Goal: Task Accomplishment & Management: Complete application form

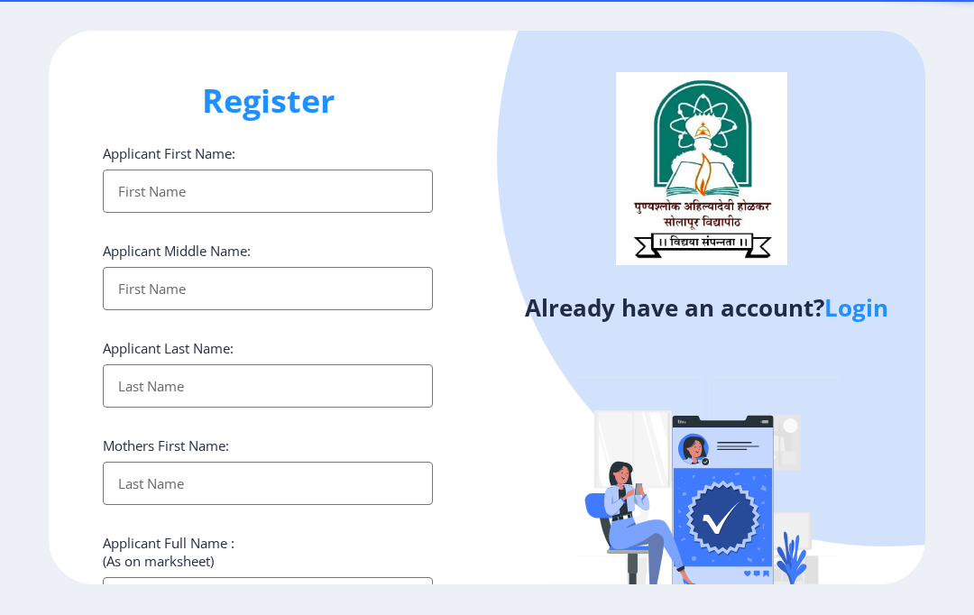
select select
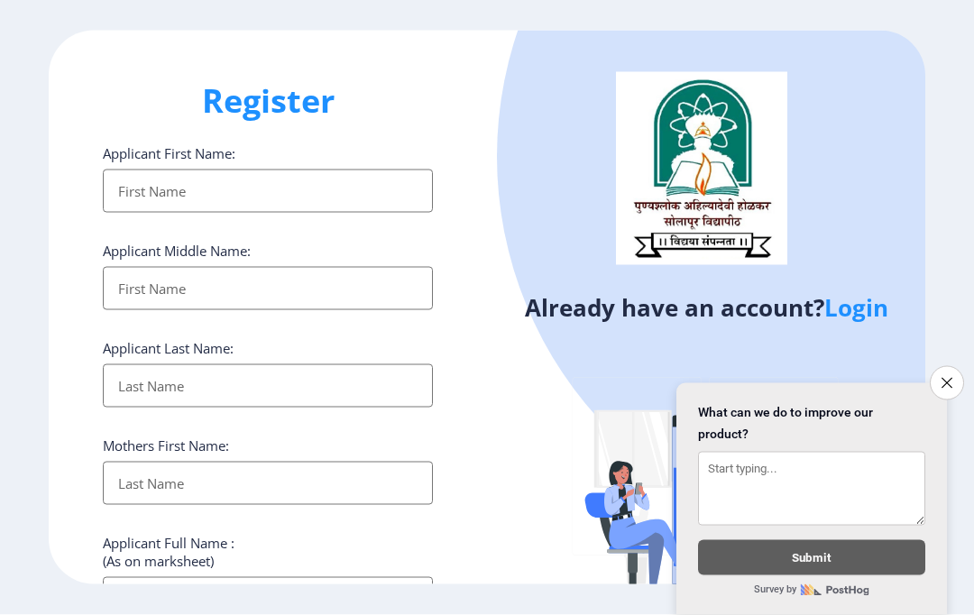
scroll to position [76, 0]
click at [950, 381] on icon "Close survey" at bounding box center [946, 383] width 11 height 11
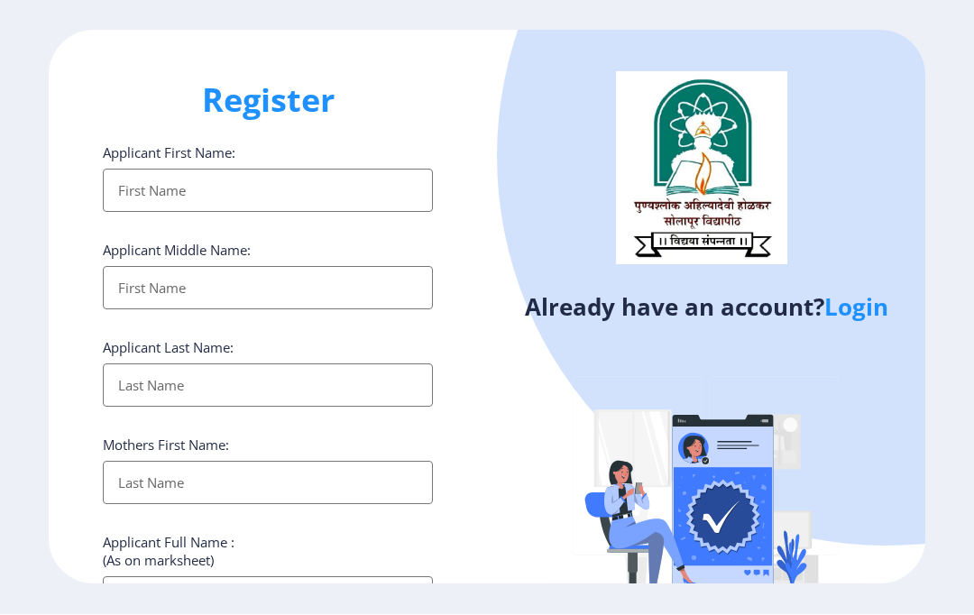
click at [864, 291] on link "Login" at bounding box center [856, 307] width 64 height 32
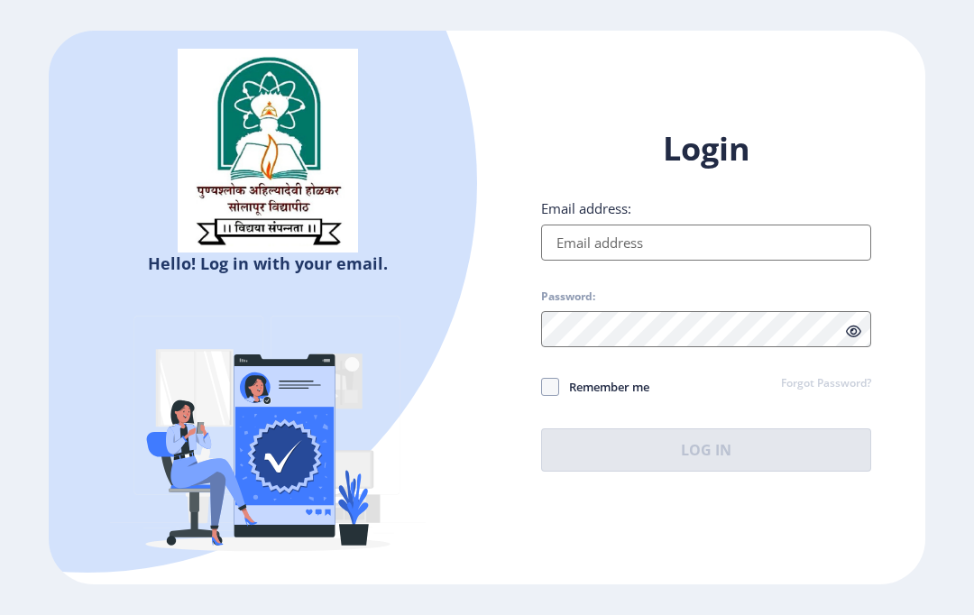
click at [763, 261] on input "Email address:" at bounding box center [706, 242] width 330 height 36
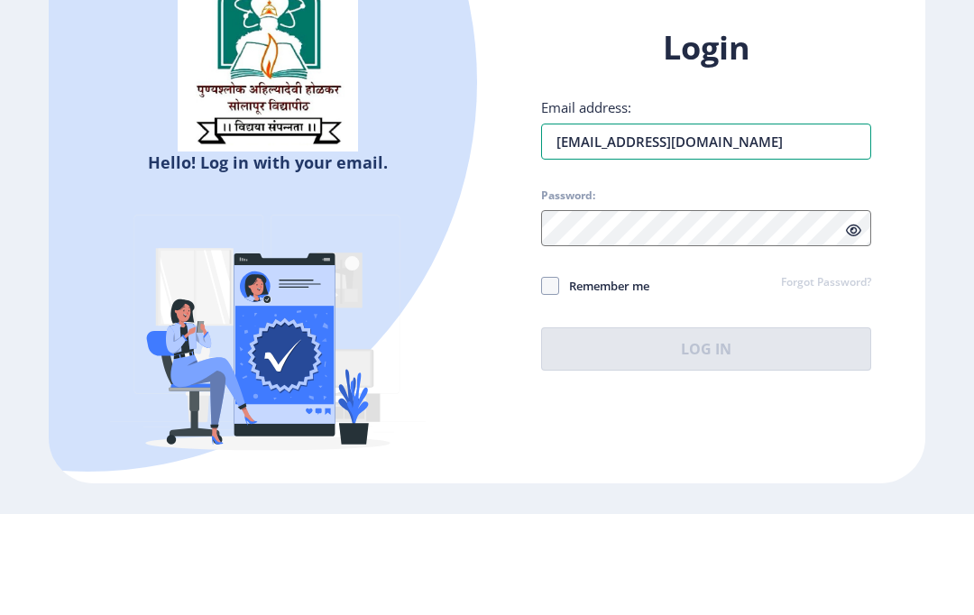
type input "[EMAIL_ADDRESS][DOMAIN_NAME]"
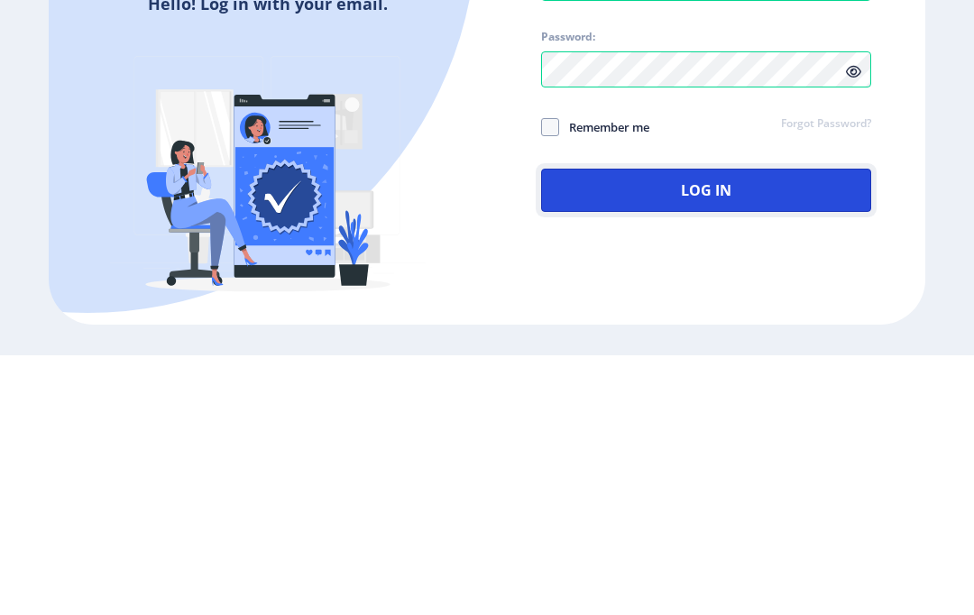
click at [748, 428] on button "Log In" at bounding box center [706, 449] width 330 height 43
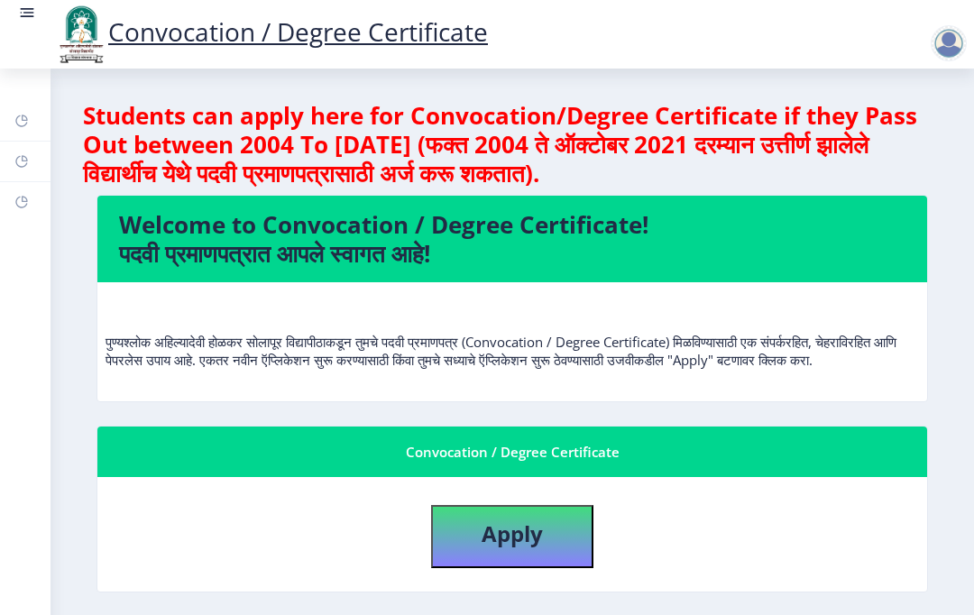
click at [608, 441] on div "Convocation / Degree Certificate" at bounding box center [512, 452] width 786 height 22
click at [521, 518] on b "Apply" at bounding box center [511, 533] width 61 height 30
select select
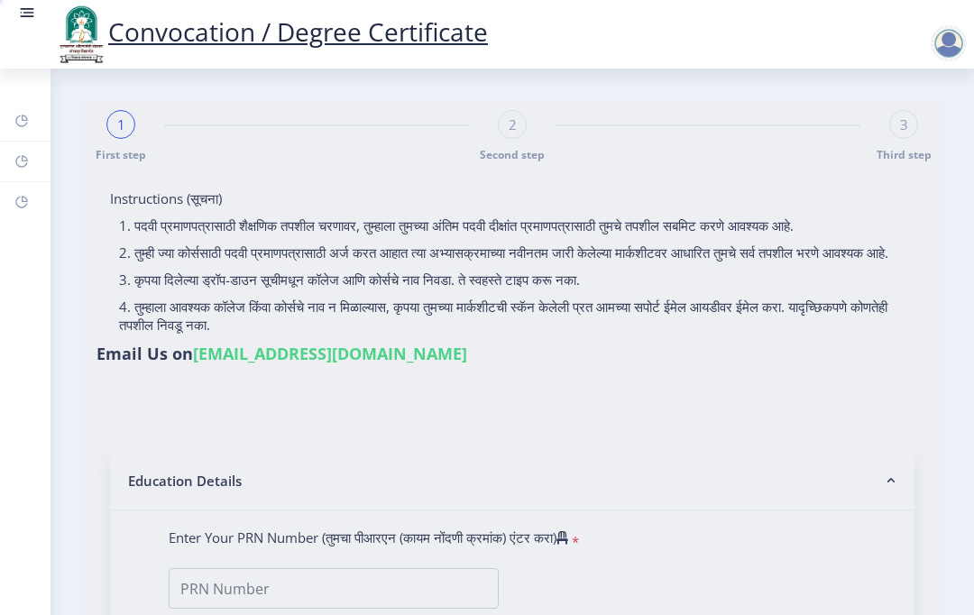
type input "Bcome DEGREE"
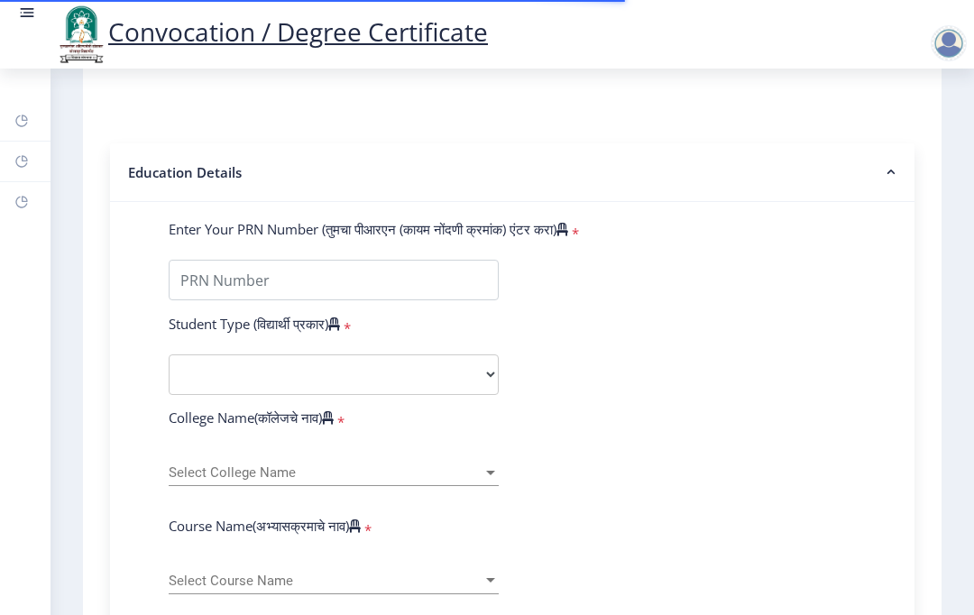
scroll to position [320, 0]
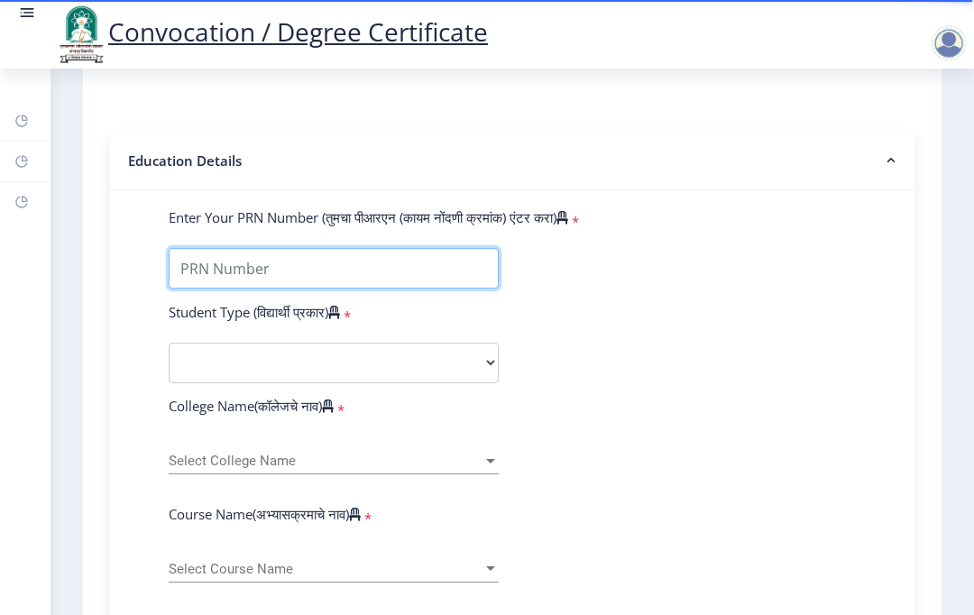
click at [262, 248] on input "Enter Your PRN Number (तुमचा पीआरएन (कायम नोंदणी क्रमांक) एंटर करा)" at bounding box center [334, 268] width 330 height 41
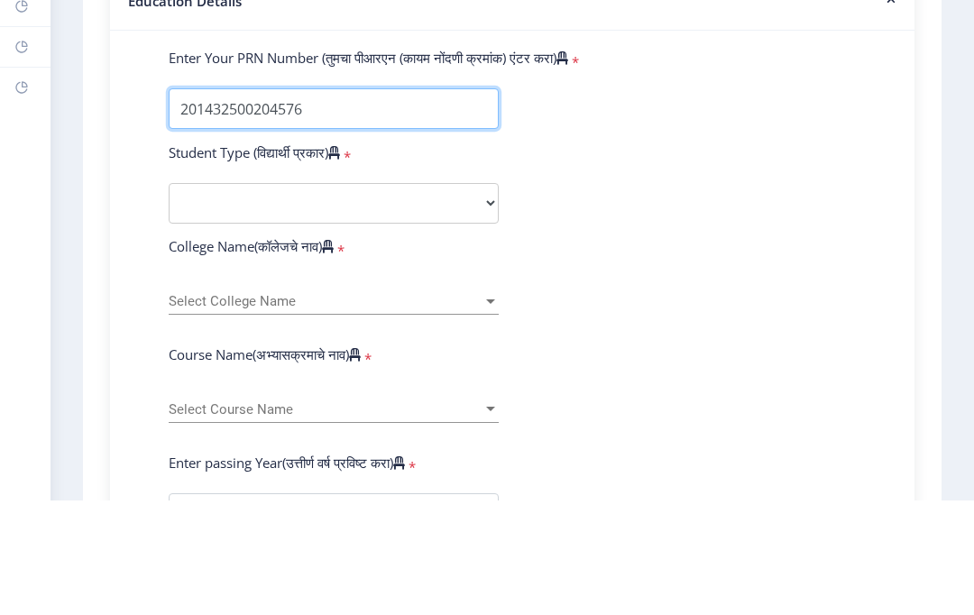
scroll to position [368, 0]
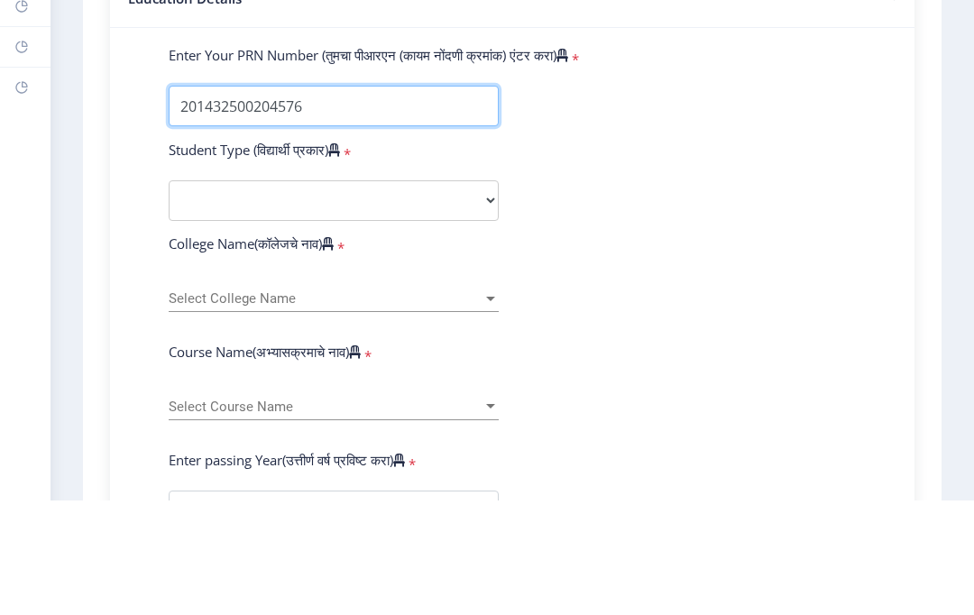
type input "201432500204576"
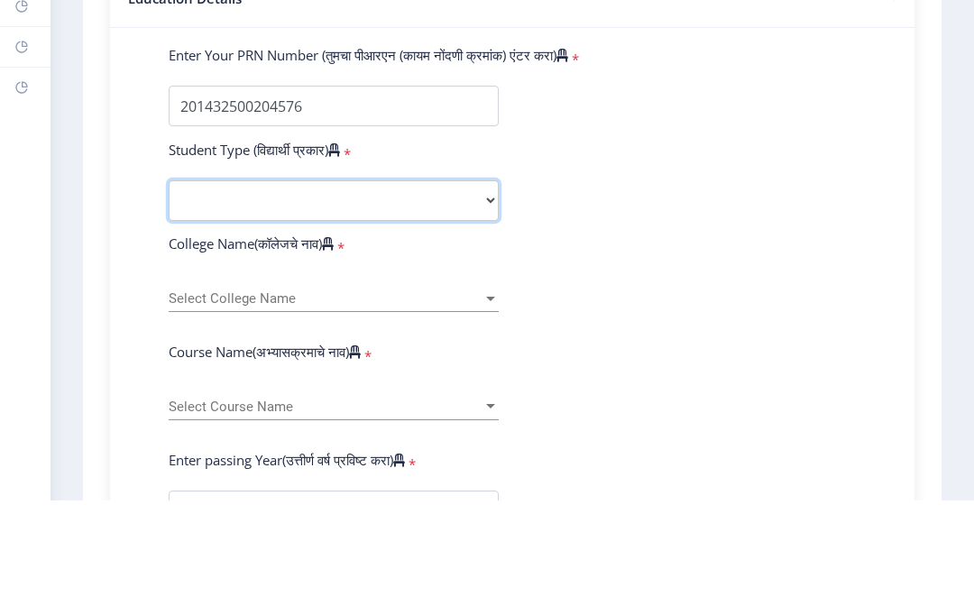
click at [208, 295] on select "Select Student Type Regular External" at bounding box center [334, 315] width 330 height 41
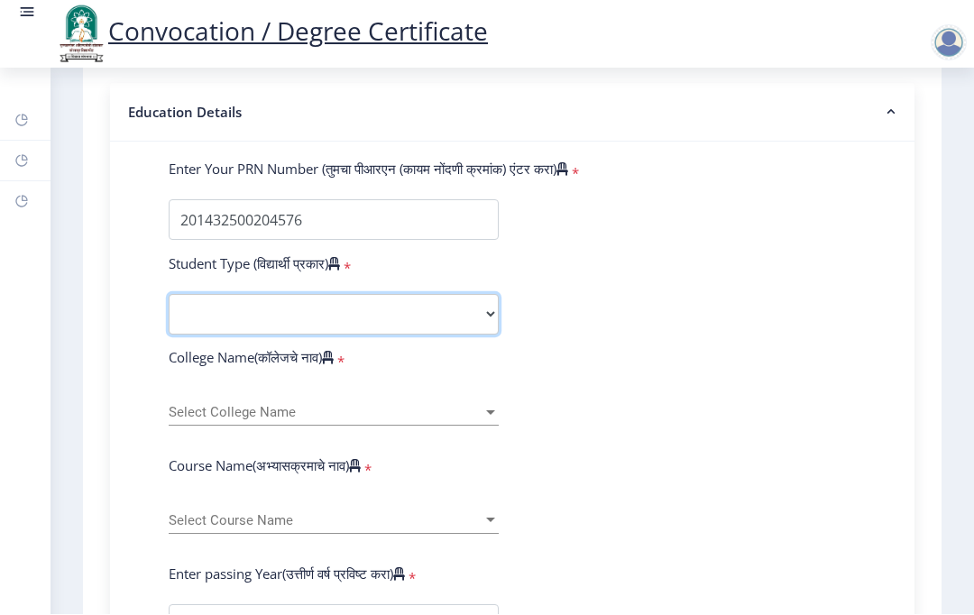
select select "Regular"
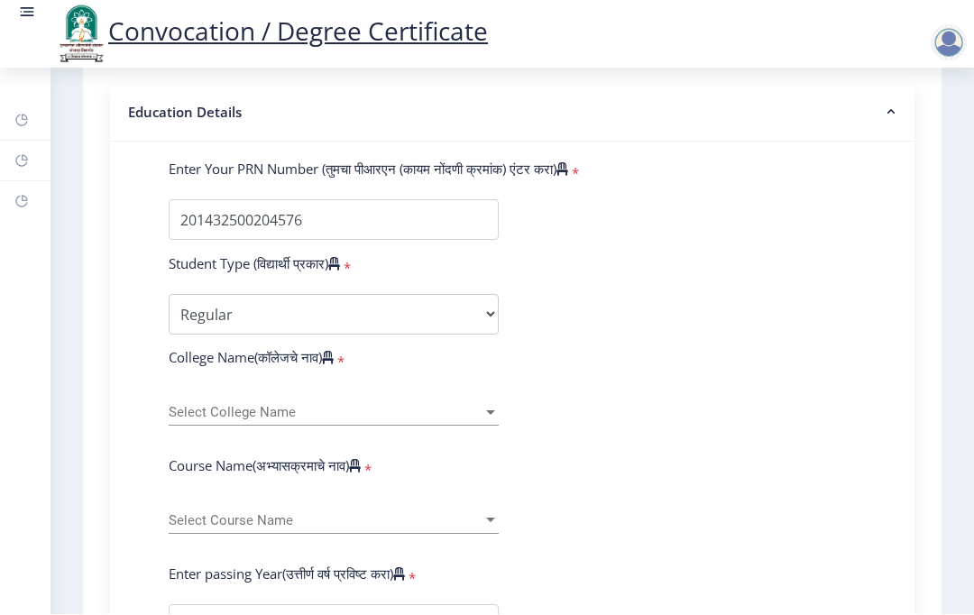
click at [473, 406] on span "Select College Name" at bounding box center [326, 413] width 314 height 15
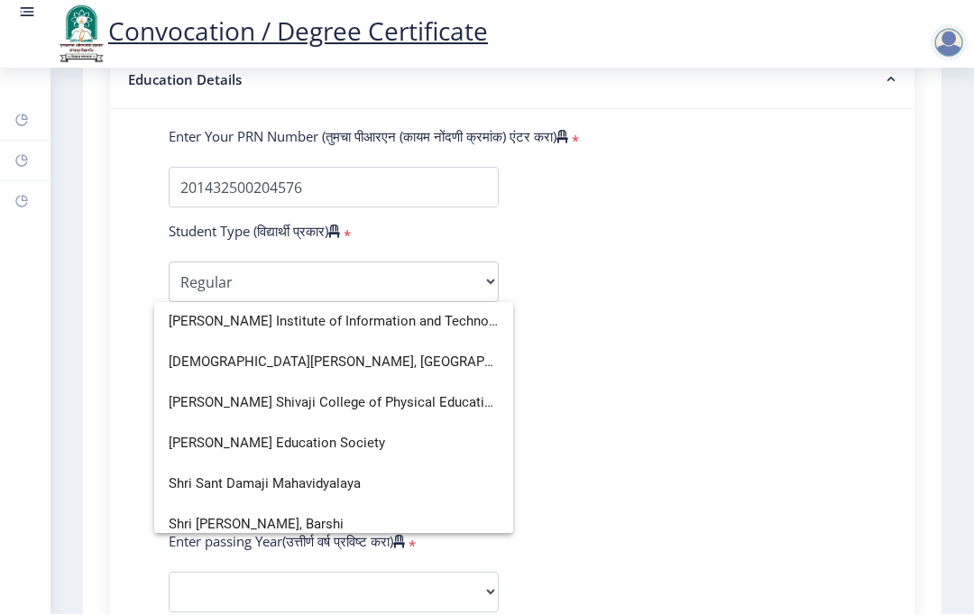
scroll to position [4471, 0]
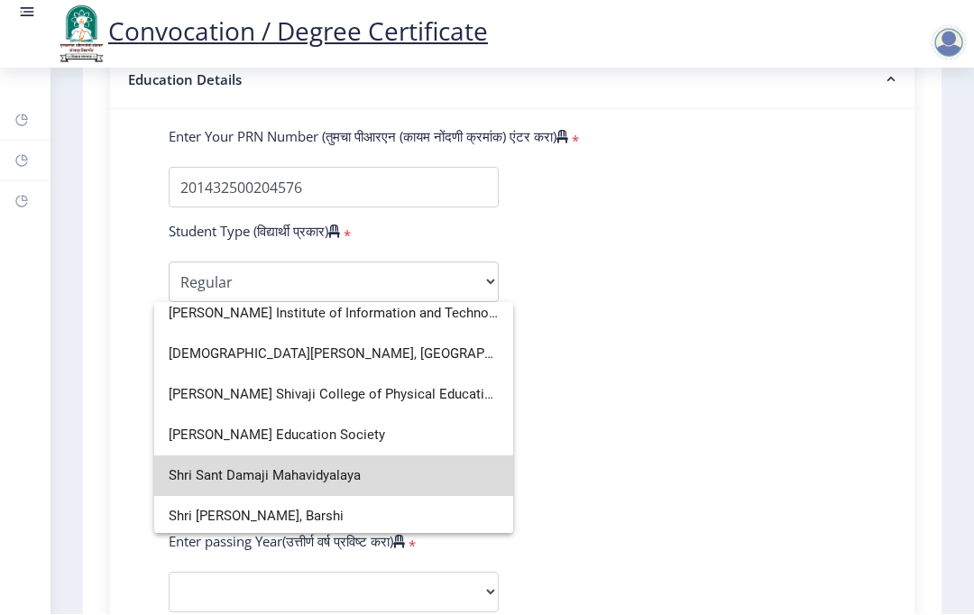
click at [307, 471] on span "Shri Sant Damaji Mahavidyalaya" at bounding box center [334, 476] width 330 height 41
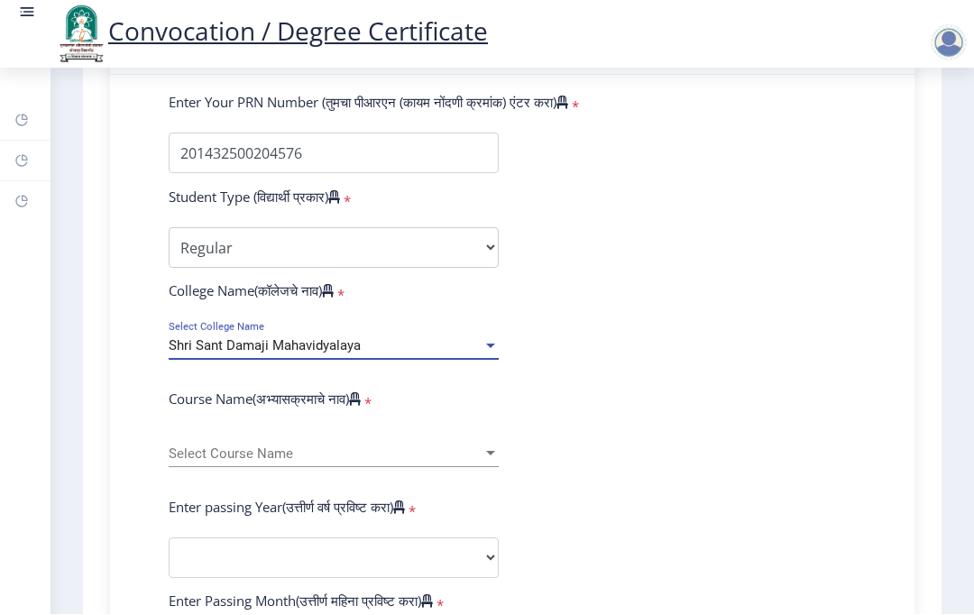
scroll to position [441, 0]
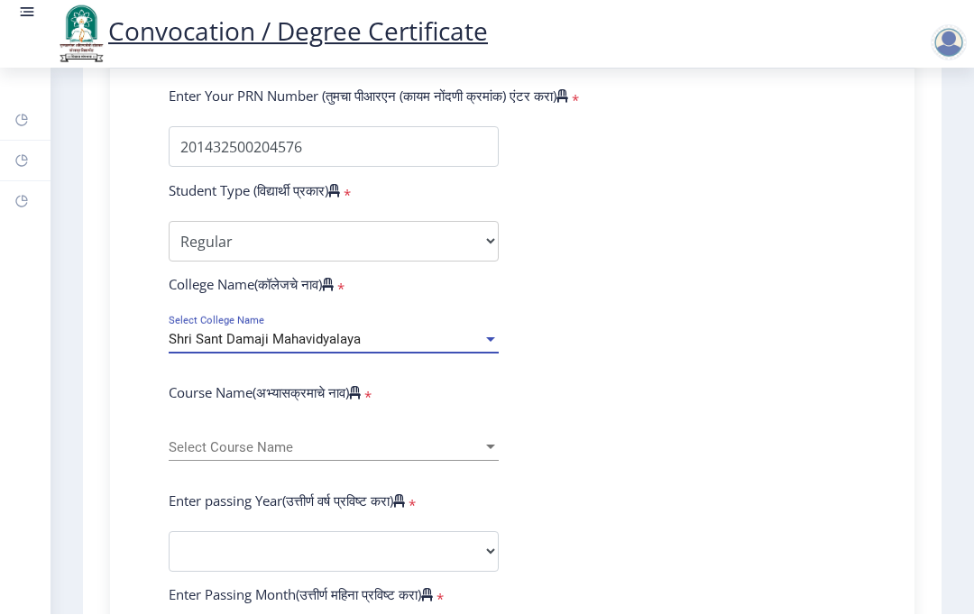
click at [380, 441] on span "Select Course Name" at bounding box center [326, 448] width 314 height 15
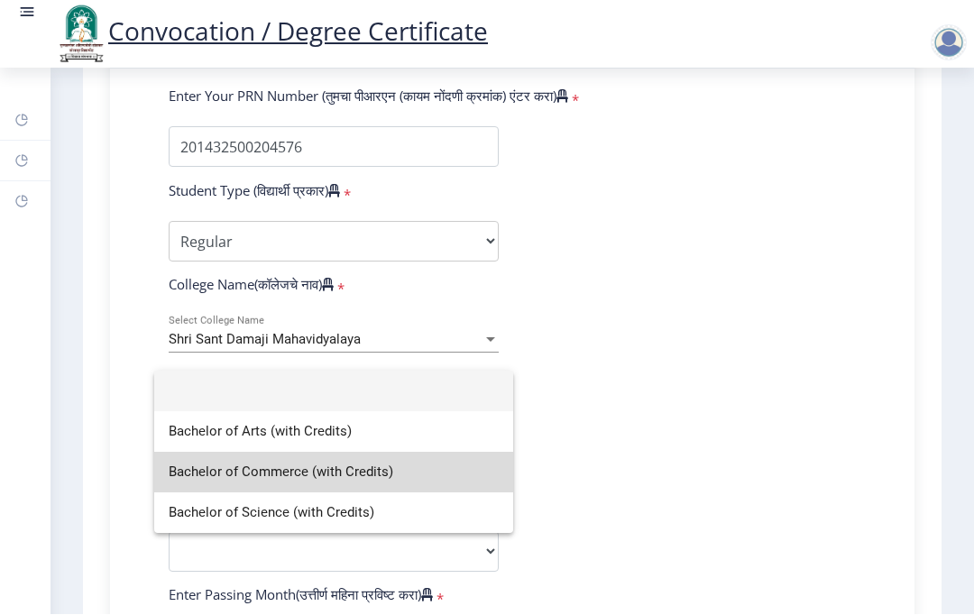
click at [307, 476] on span "Bachelor of Commerce (with Credits)" at bounding box center [334, 473] width 330 height 41
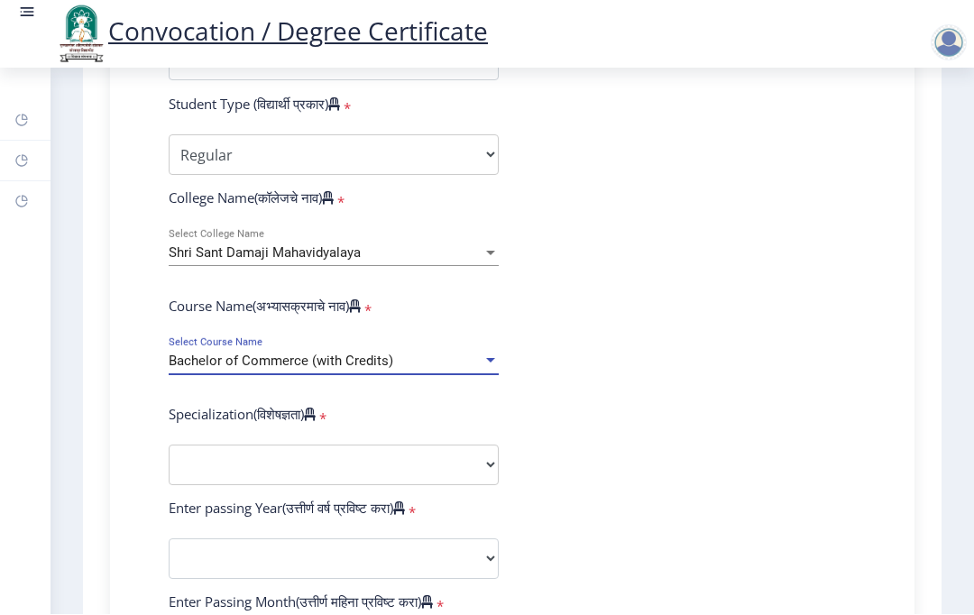
scroll to position [530, 0]
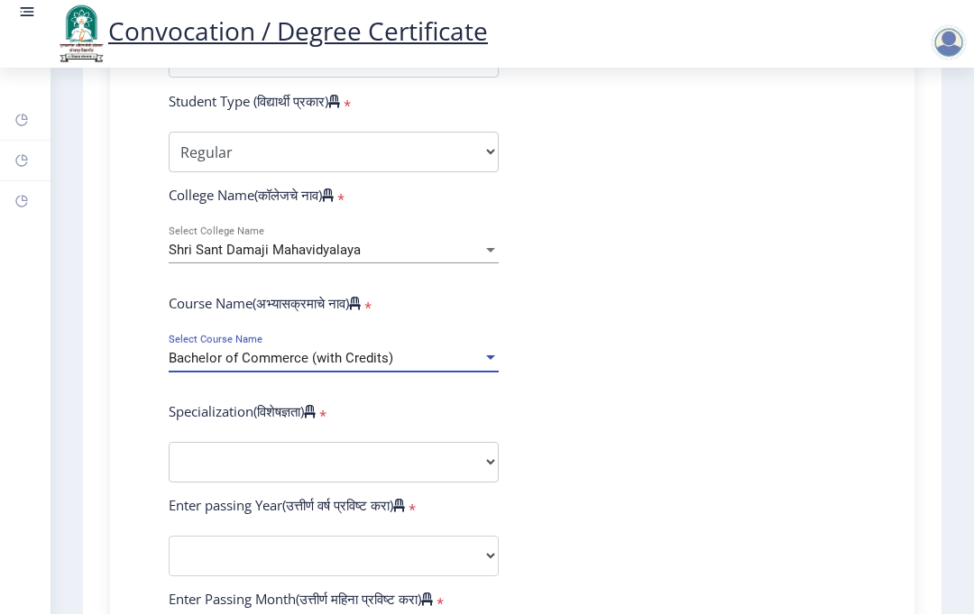
click at [480, 443] on select "Specialization Banking Advanced Accountancy Advanced Banking Advanced Cost Acco…" at bounding box center [334, 463] width 330 height 41
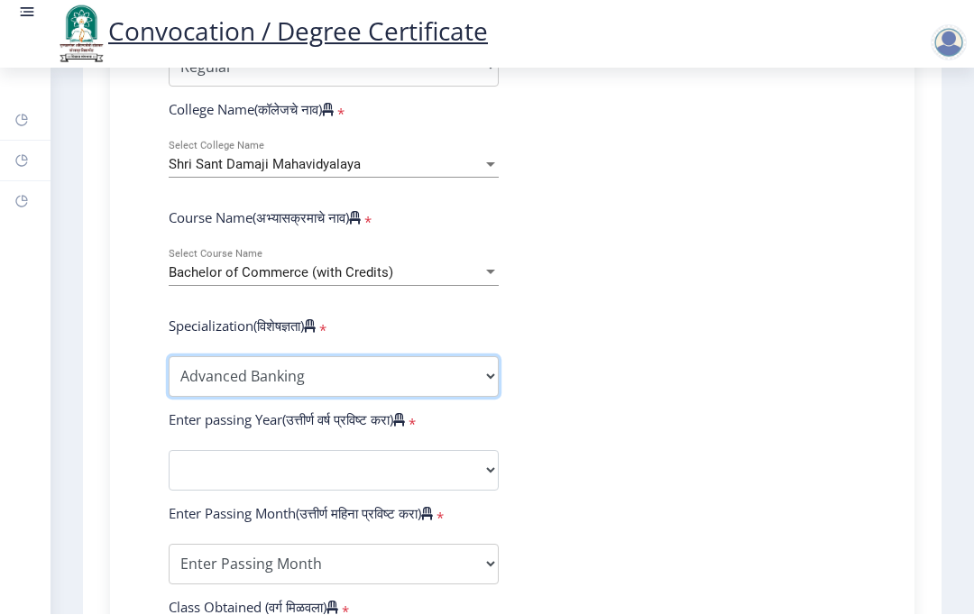
scroll to position [615, 0]
click at [471, 358] on select "Specialization Banking Advanced Accountancy Advanced Banking Advanced Cost Acco…" at bounding box center [334, 378] width 330 height 41
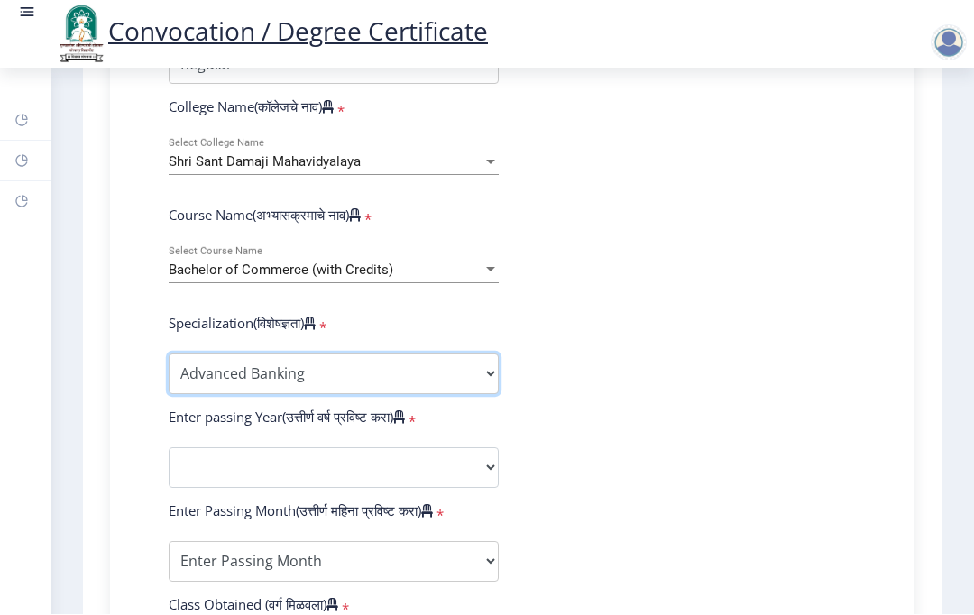
click at [478, 354] on select "Specialization Banking Advanced Accountancy Advanced Banking Advanced Cost Acco…" at bounding box center [334, 374] width 330 height 41
click at [465, 354] on select "Specialization Banking Advanced Accountancy Advanced Banking Advanced Cost Acco…" at bounding box center [334, 374] width 330 height 41
click at [468, 354] on select "Specialization Banking Advanced Accountancy Advanced Banking Advanced Cost Acco…" at bounding box center [334, 374] width 330 height 41
select select "Advanced Banking"
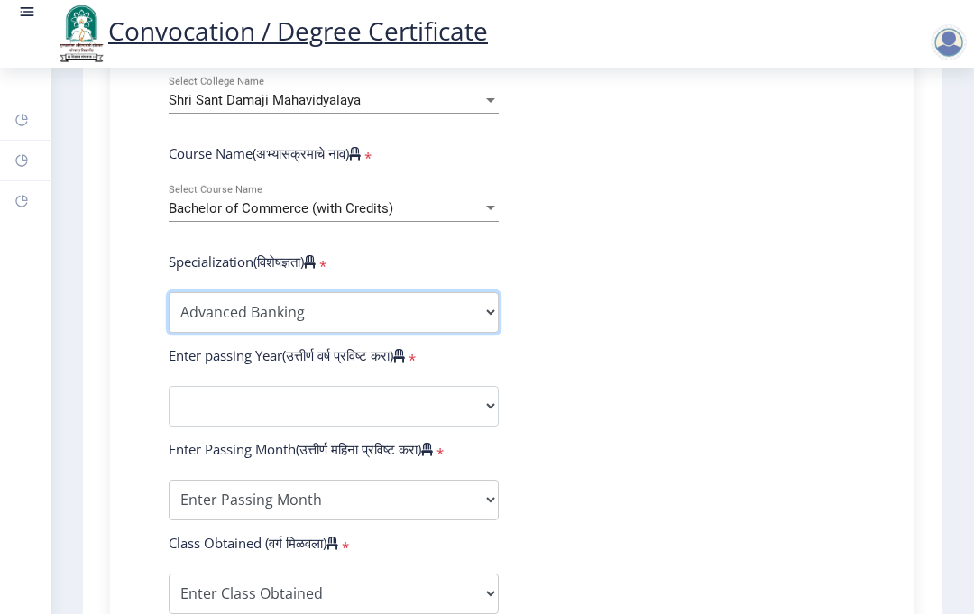
scroll to position [694, 0]
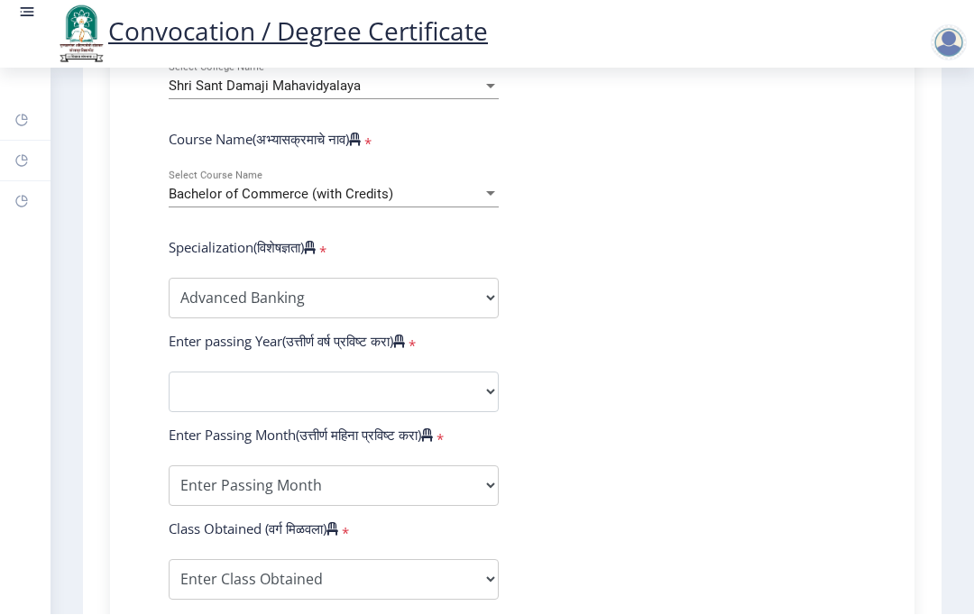
click at [384, 372] on select "2025 2024 2023 2022 2021 2020 2019 2018 2017 2016 2015 2014 2013 2012 2011 2010…" at bounding box center [334, 392] width 330 height 41
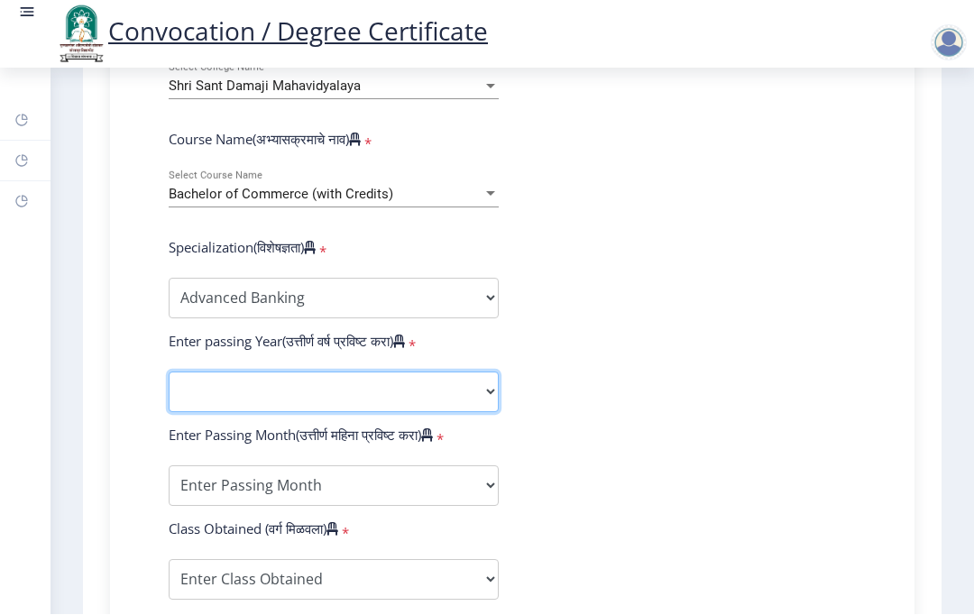
select select "2017"
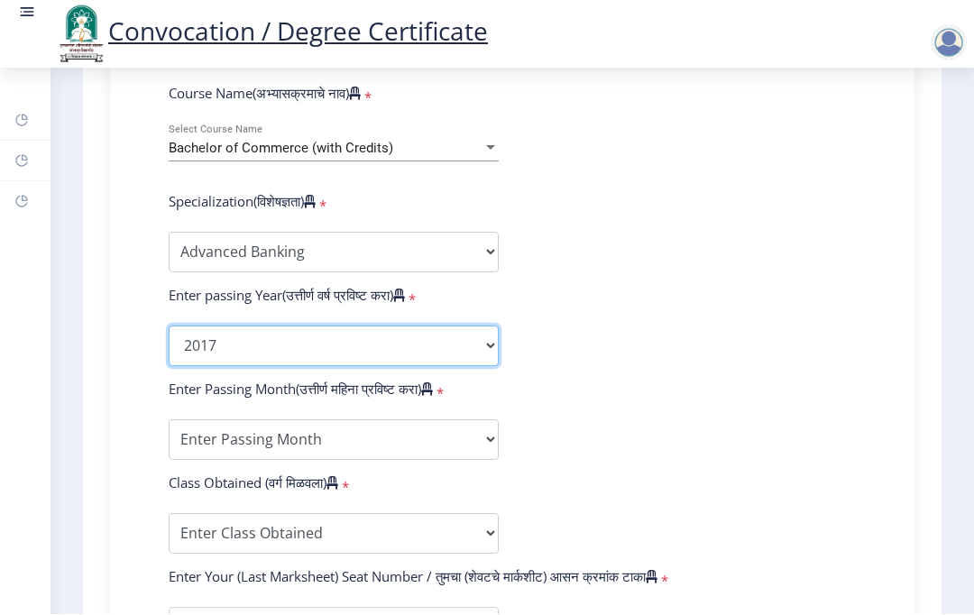
scroll to position [741, 0]
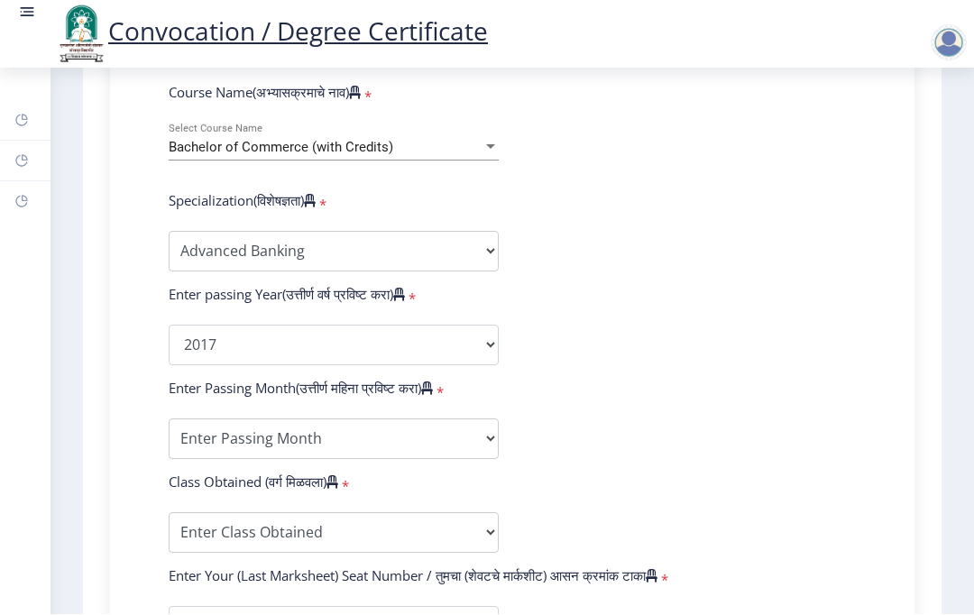
click at [484, 419] on select "Enter Passing Month March April May October November December" at bounding box center [334, 439] width 330 height 41
select select "March"
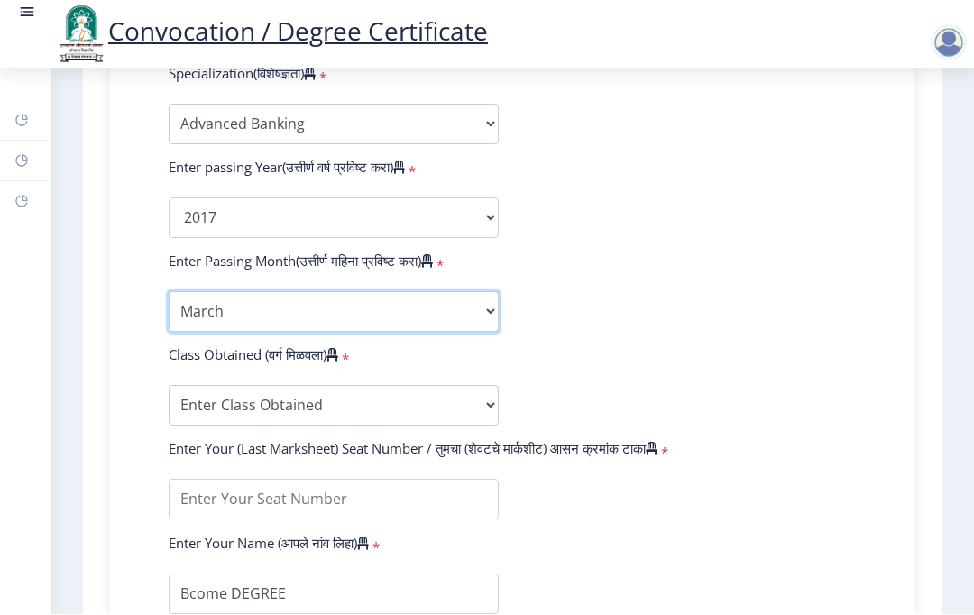
scroll to position [869, 0]
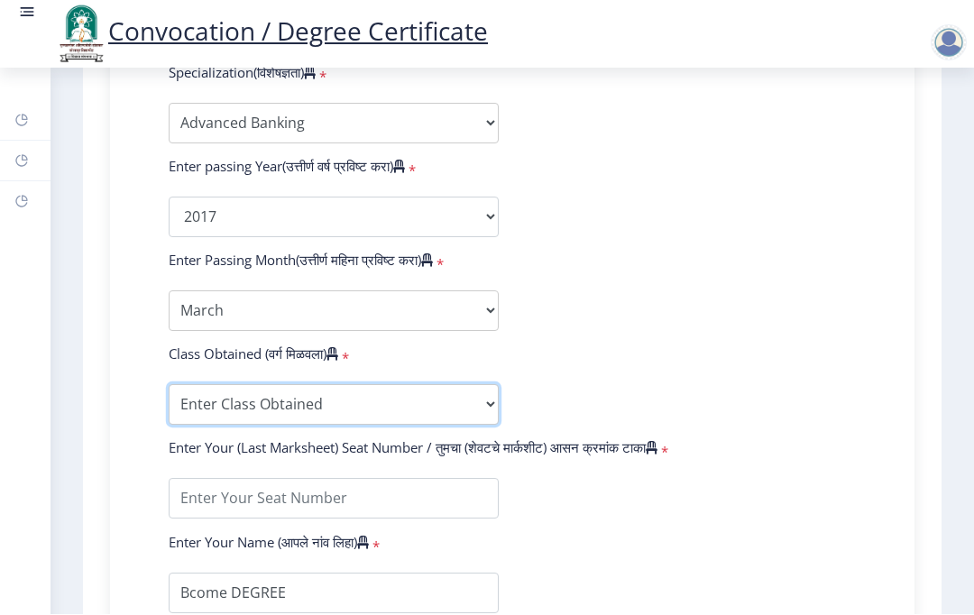
click at [477, 385] on select "Enter Class Obtained FIRST CLASS WITH DISTINCTION FIRST CLASS HIGHER SECOND CLA…" at bounding box center [334, 405] width 330 height 41
select select "Grade B+"
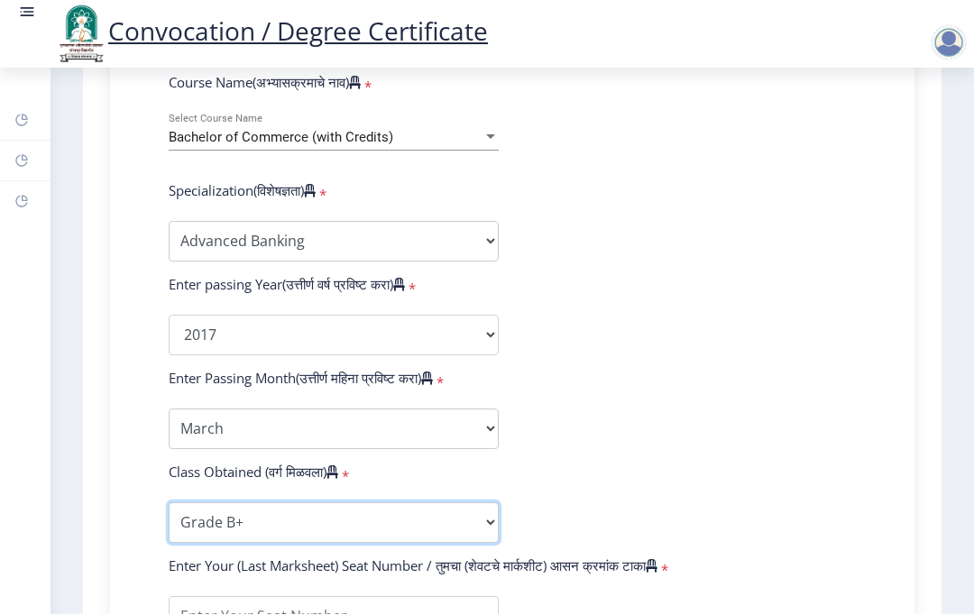
scroll to position [750, 0]
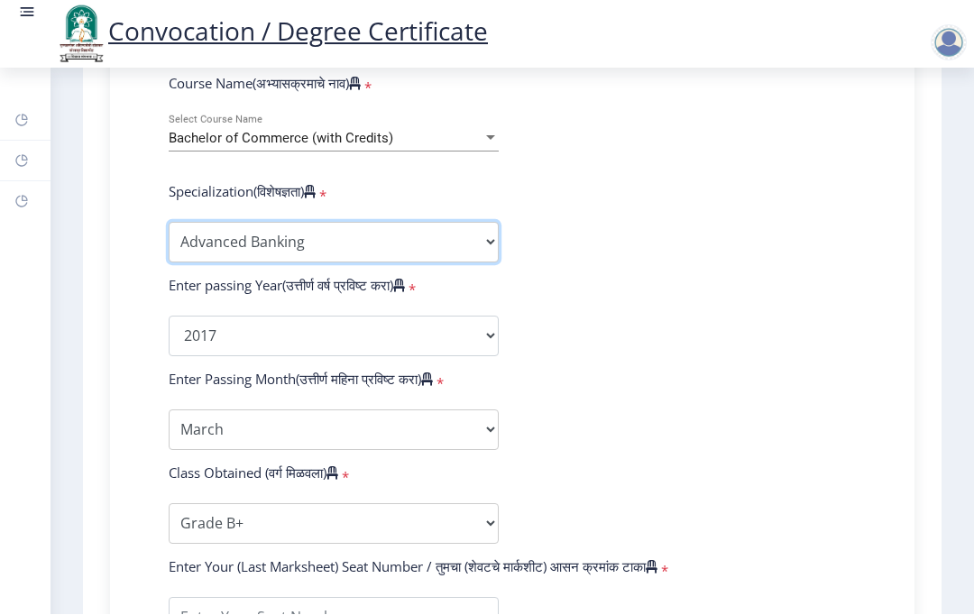
click at [480, 223] on select "Specialization Banking Advanced Accountancy Advanced Banking Advanced Cost Acco…" at bounding box center [334, 243] width 330 height 41
click at [479, 223] on select "Specialization Banking Advanced Accountancy Advanced Banking Advanced Cost Acco…" at bounding box center [334, 243] width 330 height 41
select select "Advanced Banking"
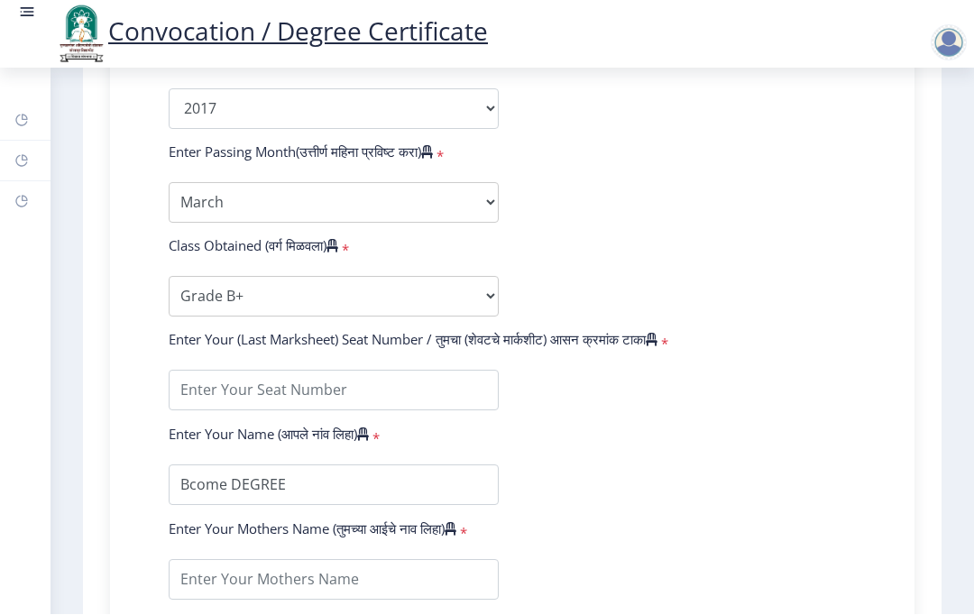
scroll to position [971, 0]
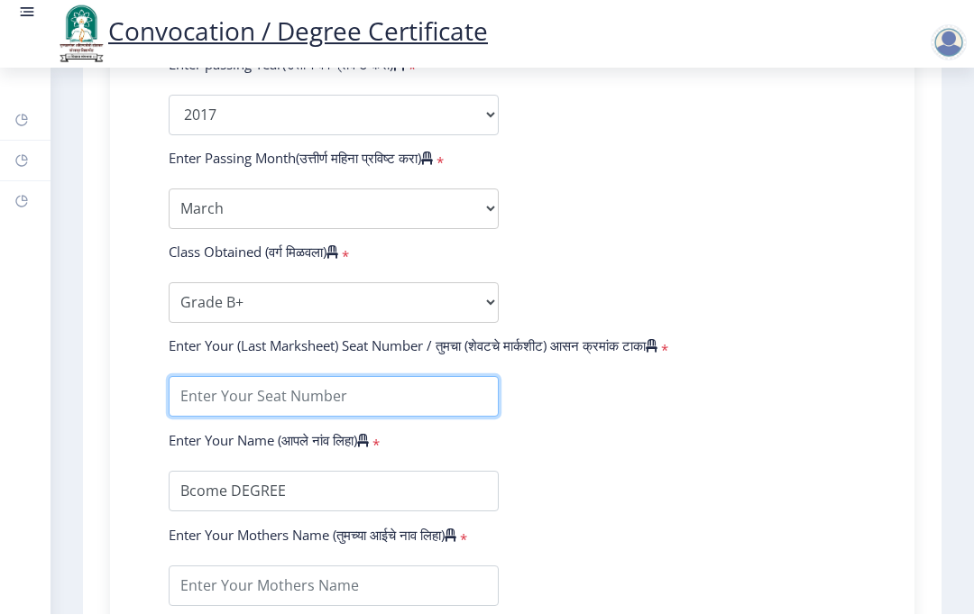
click at [297, 377] on input "textarea" at bounding box center [334, 397] width 330 height 41
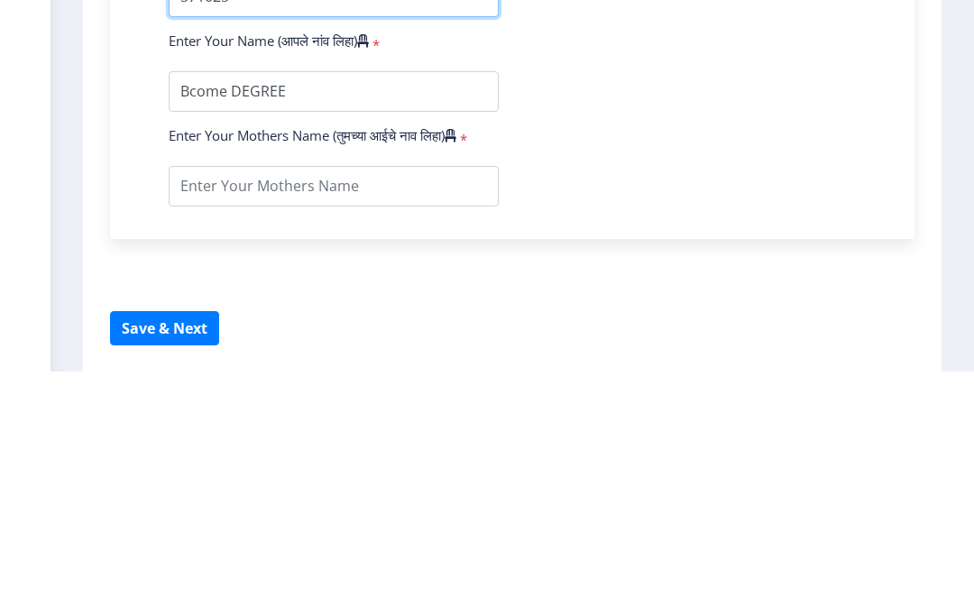
scroll to position [1130, 0]
type input "571025"
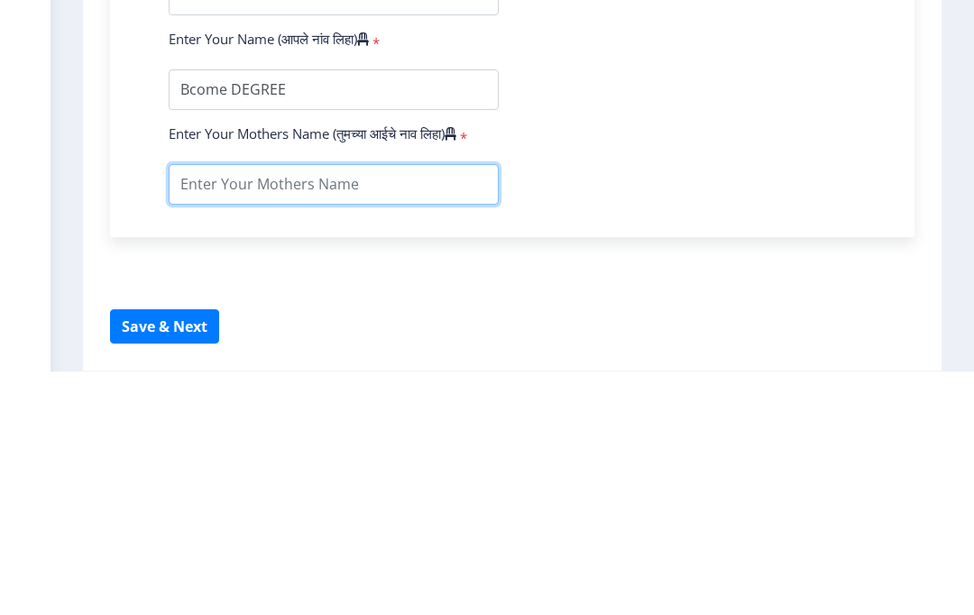
click at [396, 407] on input "textarea" at bounding box center [334, 427] width 330 height 41
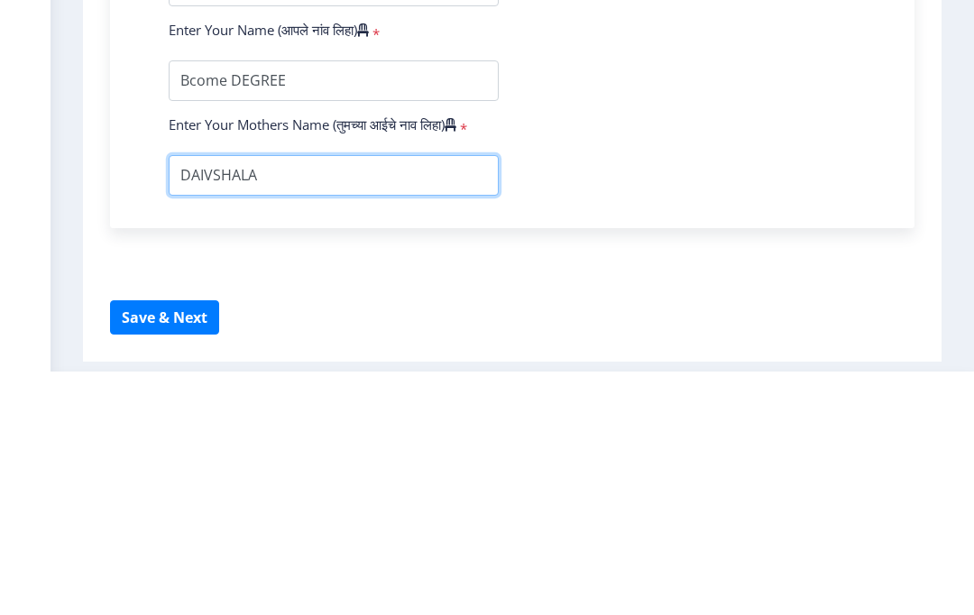
scroll to position [1138, 0]
type input "DAIVSHALA"
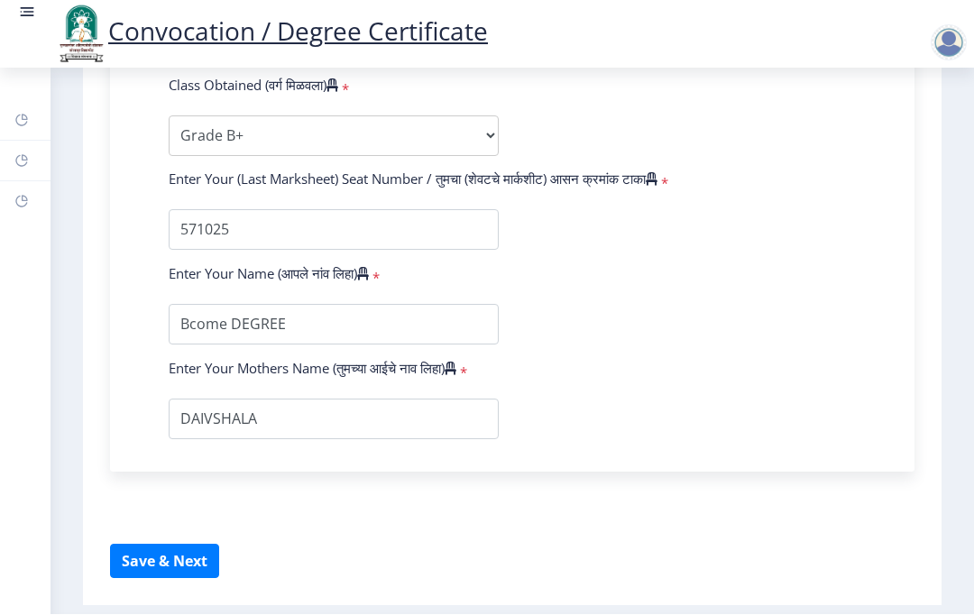
click at [177, 544] on button "Save & Next" at bounding box center [164, 561] width 109 height 34
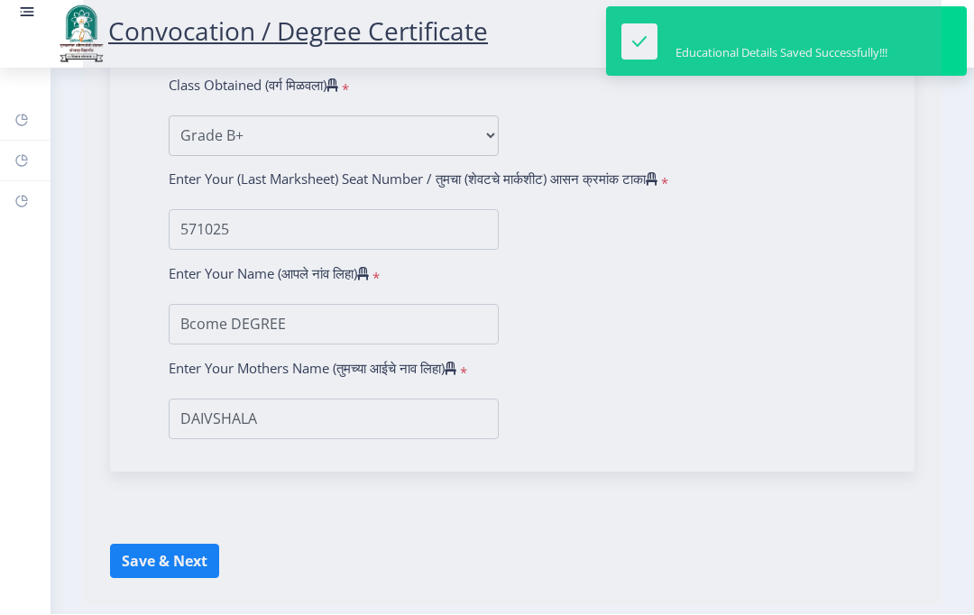
select select
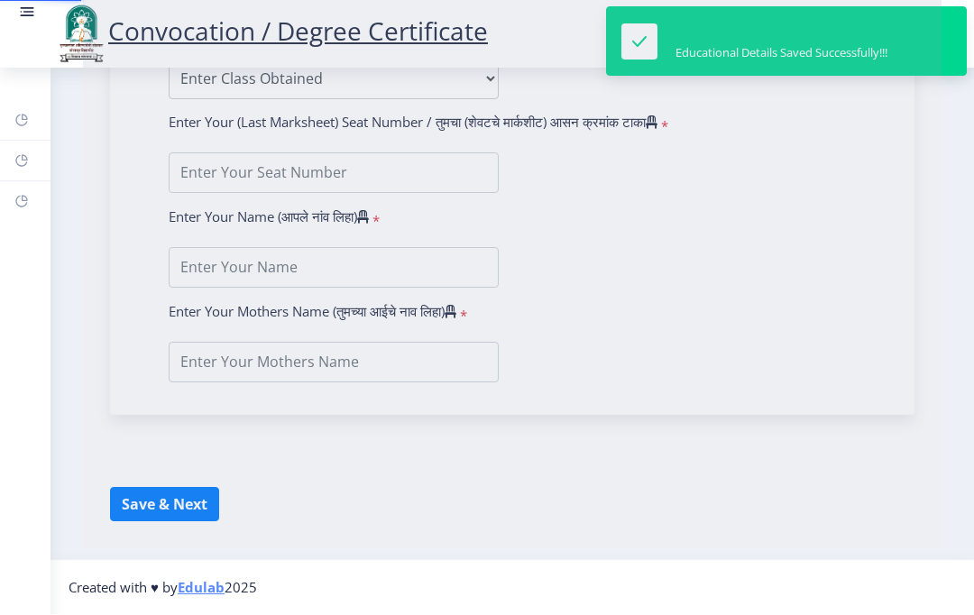
type input "Bcome DEGREE"
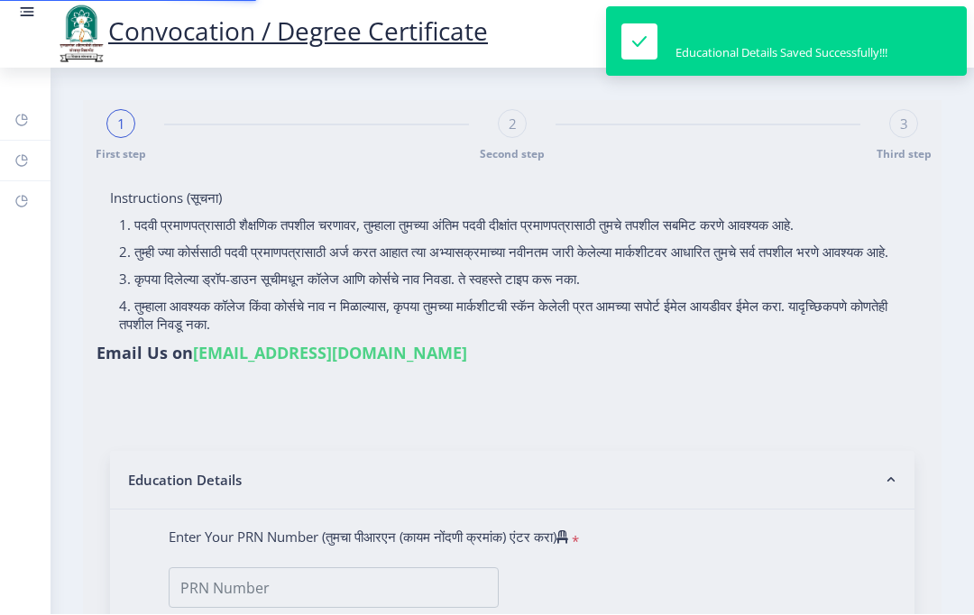
type input "201432500204576"
select select "Regular"
select select "2017"
select select "March"
select select "Grade B+"
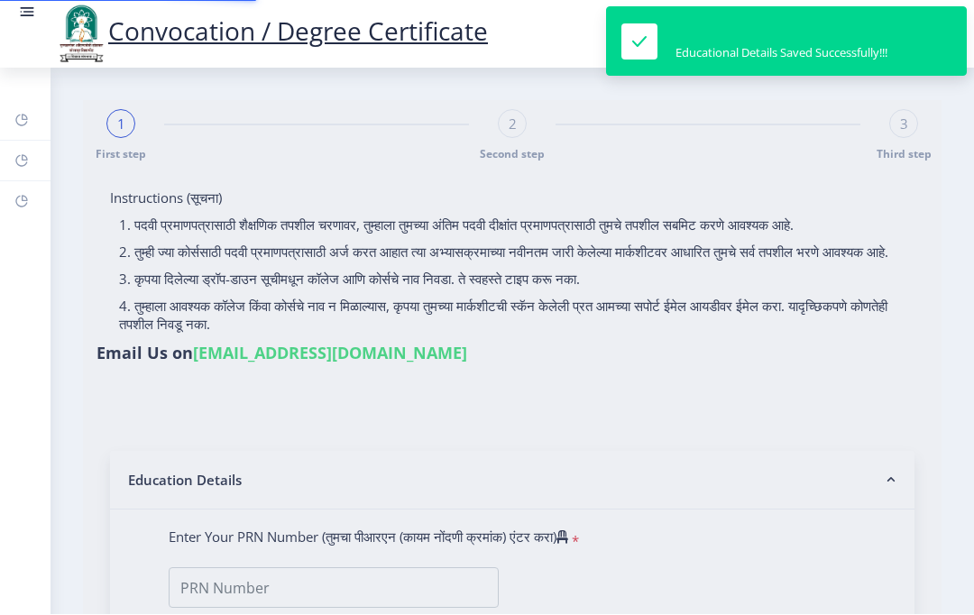
type input "571025"
type input "DAIVSHALA"
select select "Advanced Banking"
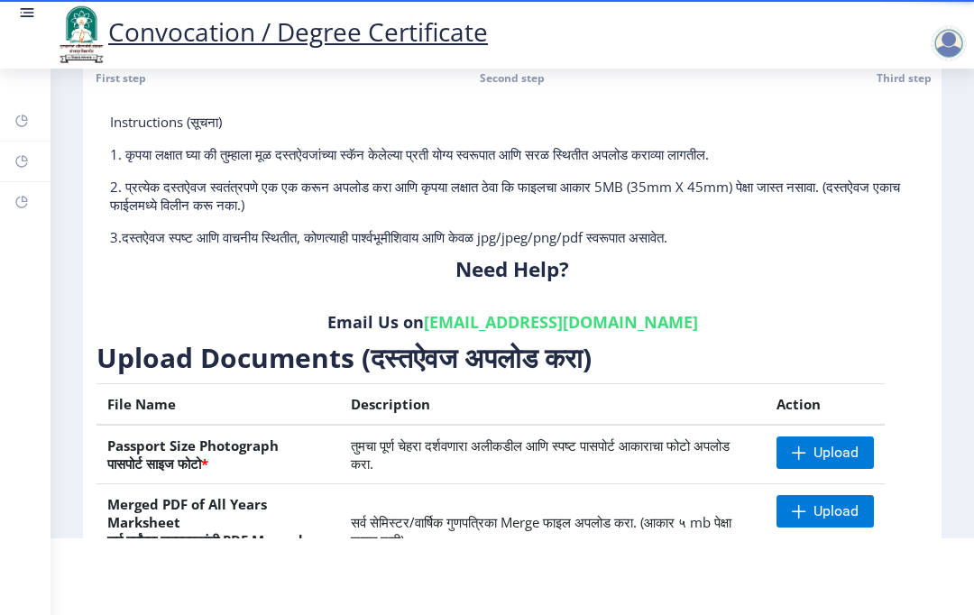
click at [948, 42] on div at bounding box center [948, 43] width 36 height 36
click at [923, 133] on span "Log out" at bounding box center [901, 141] width 115 height 22
